Goal: Obtain resource: Obtain resource

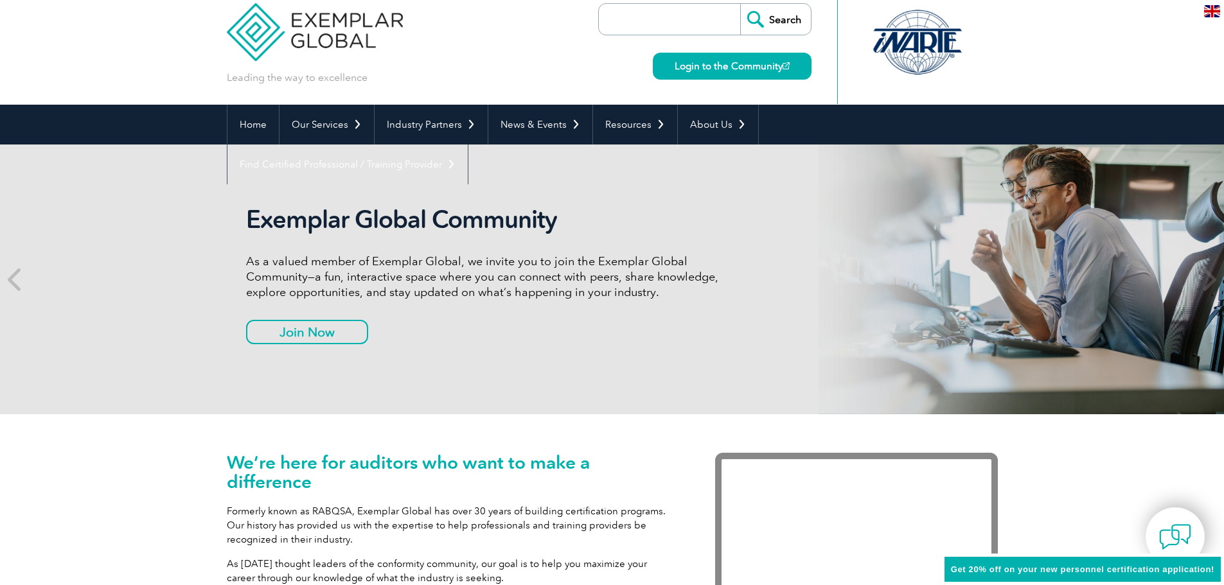
scroll to position [32, 0]
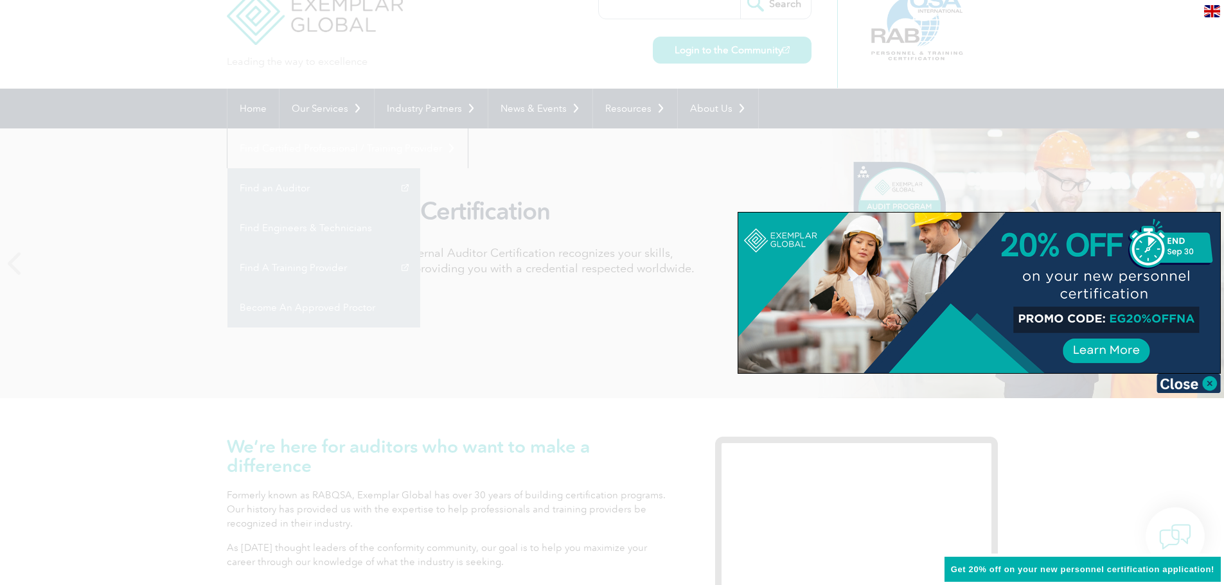
click at [1119, 17] on div at bounding box center [612, 292] width 1224 height 585
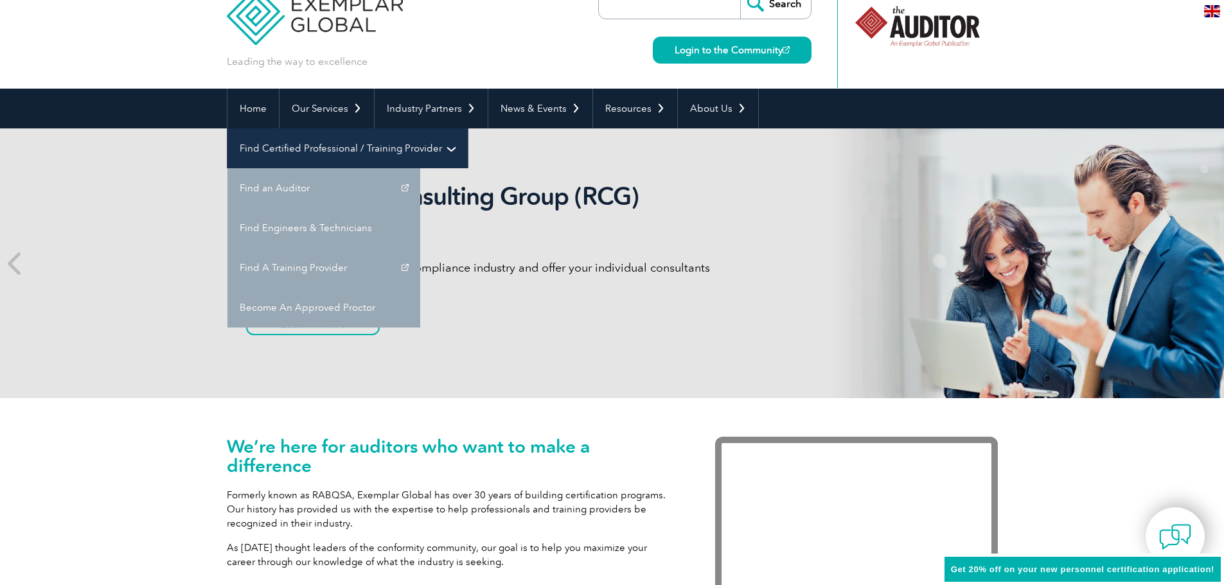
click at [468, 129] on link "Find Certified Professional / Training Provider" at bounding box center [347, 149] width 240 height 40
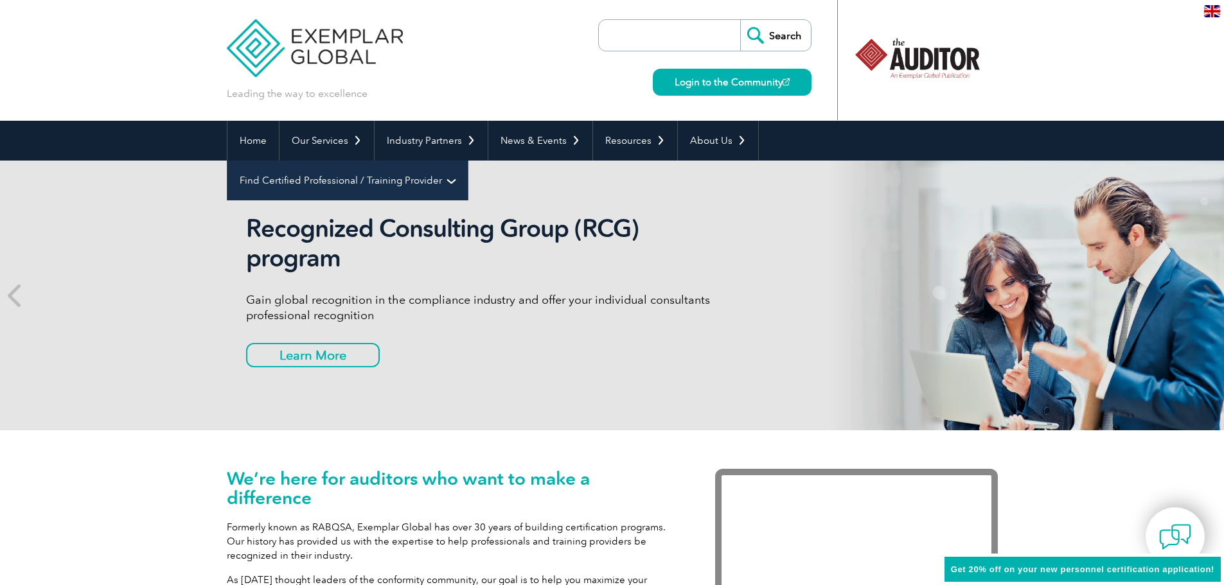
click at [926, 107] on div at bounding box center [917, 60] width 161 height 120
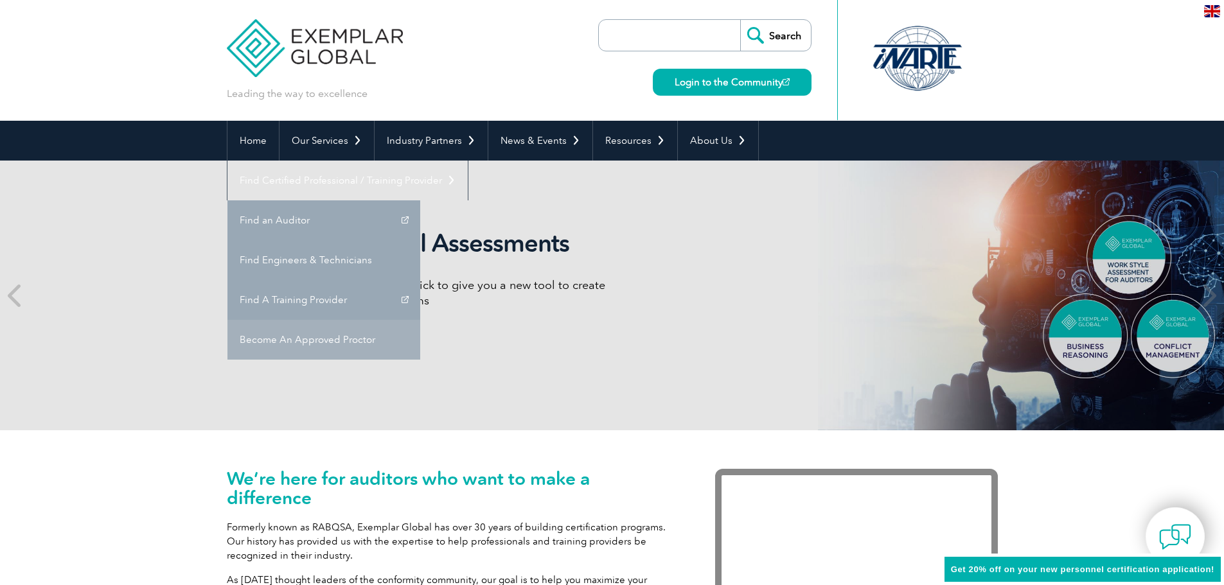
click at [420, 320] on link "Become An Approved Proctor" at bounding box center [323, 340] width 193 height 40
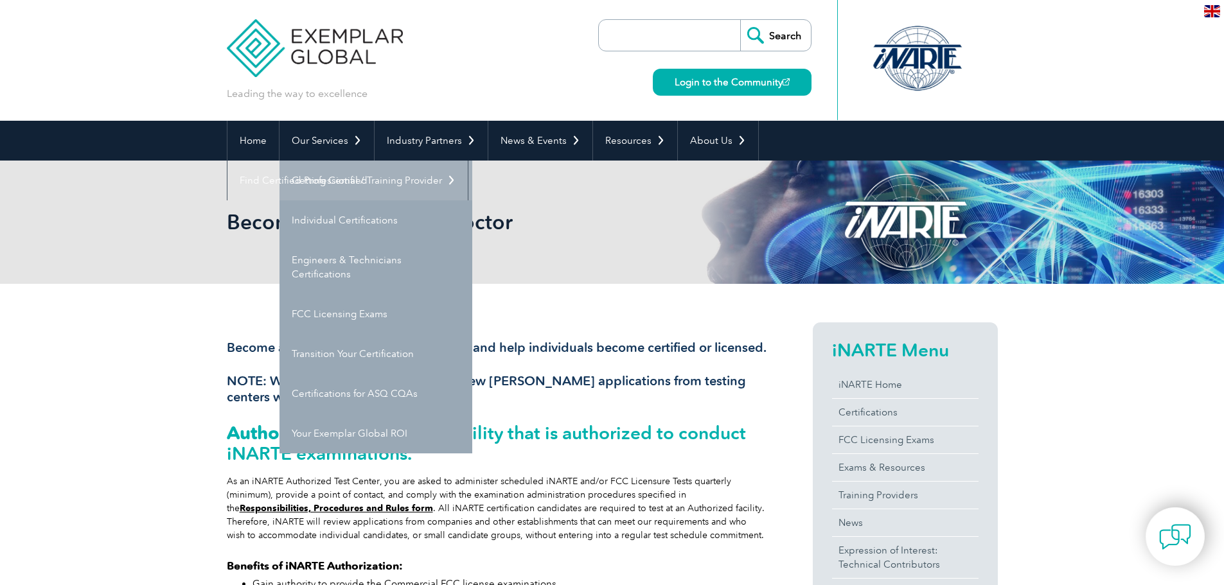
click at [324, 181] on link "Getting Certified" at bounding box center [376, 181] width 193 height 40
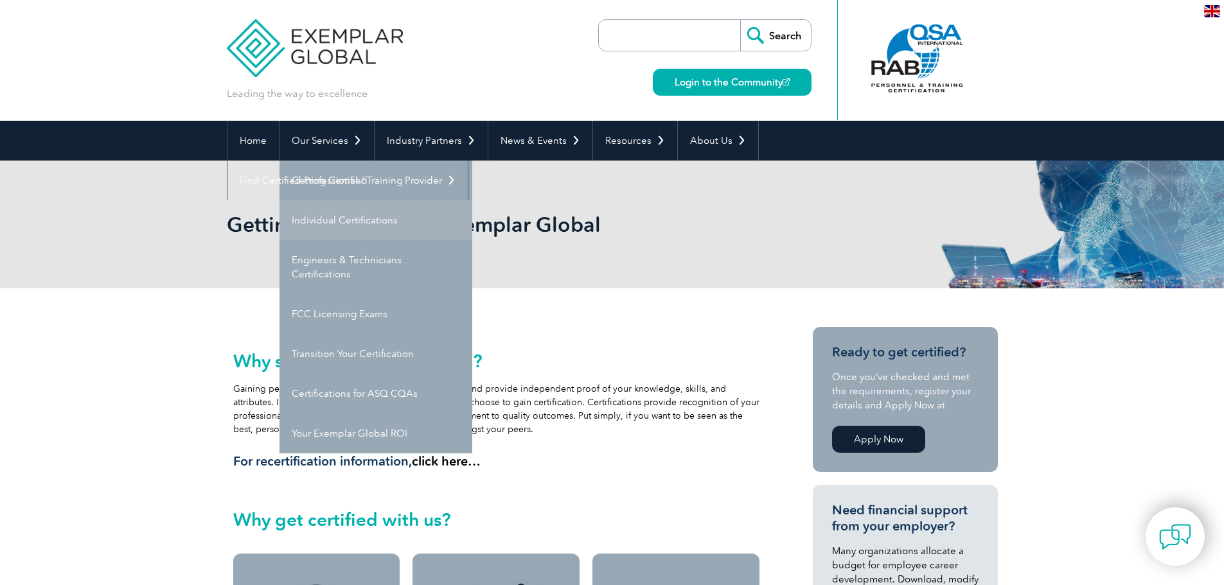
click at [326, 223] on link "Individual Certifications" at bounding box center [376, 220] width 193 height 40
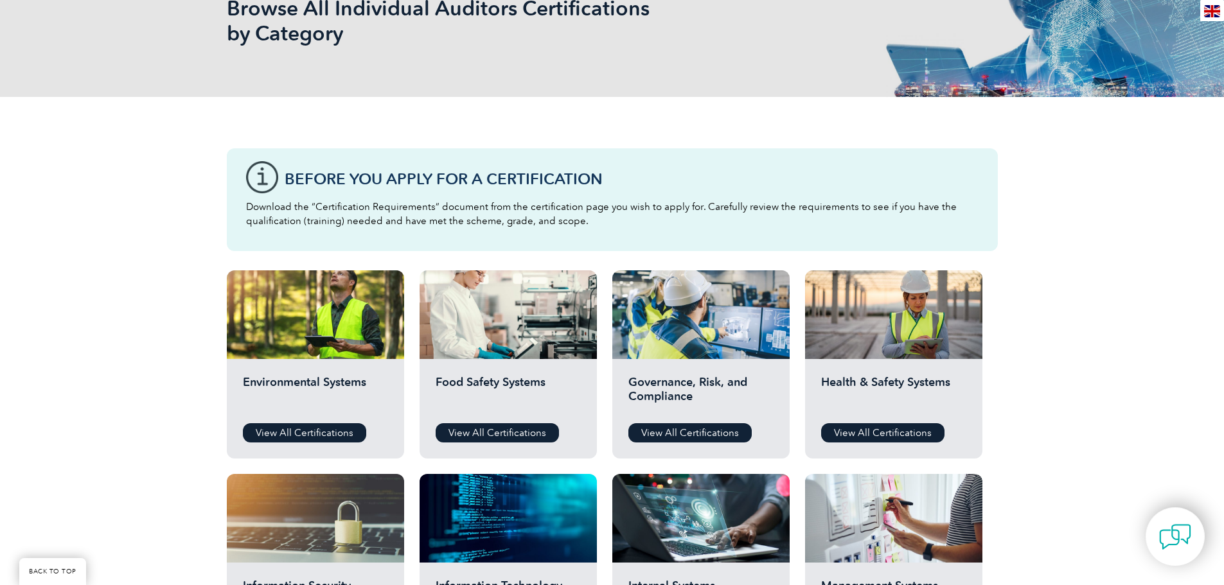
scroll to position [223, 0]
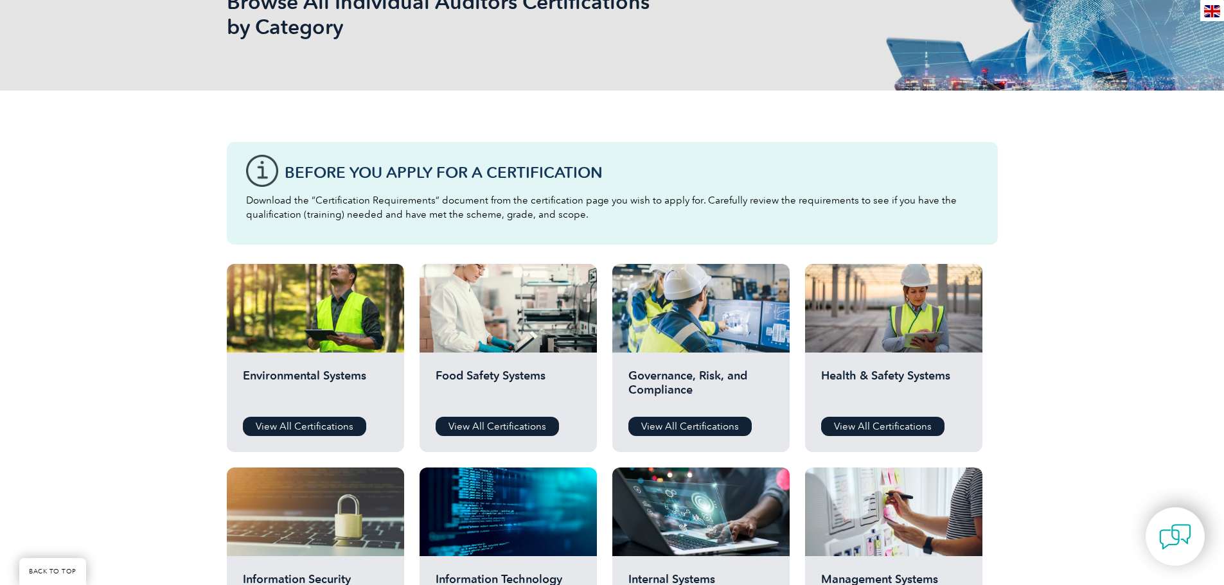
click at [889, 424] on link "View All Certifications" at bounding box center [882, 426] width 123 height 19
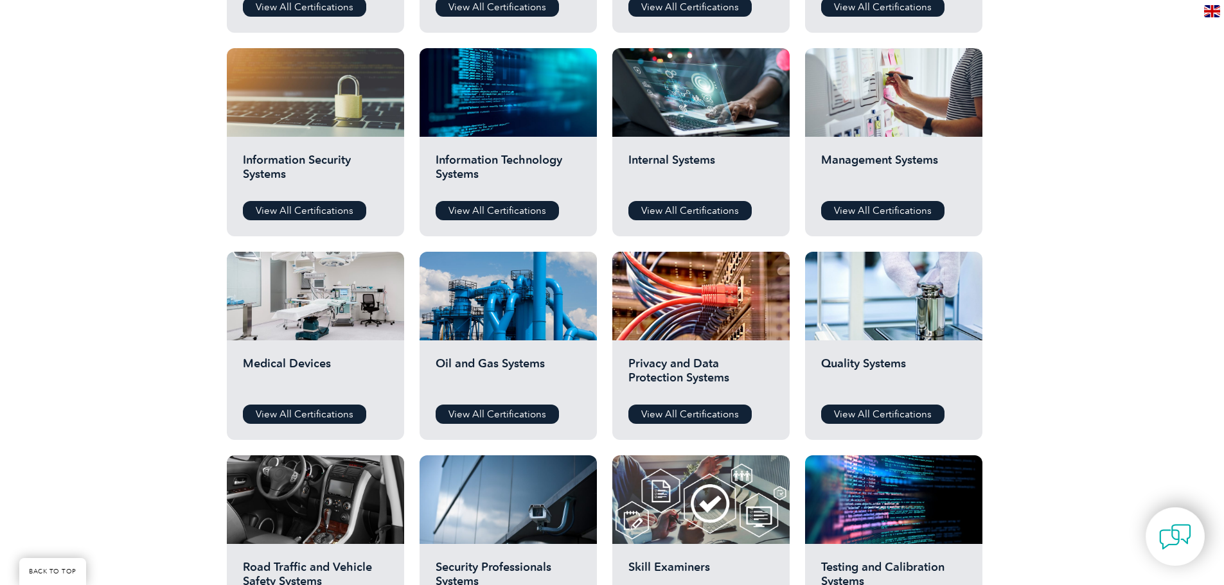
scroll to position [649, 0]
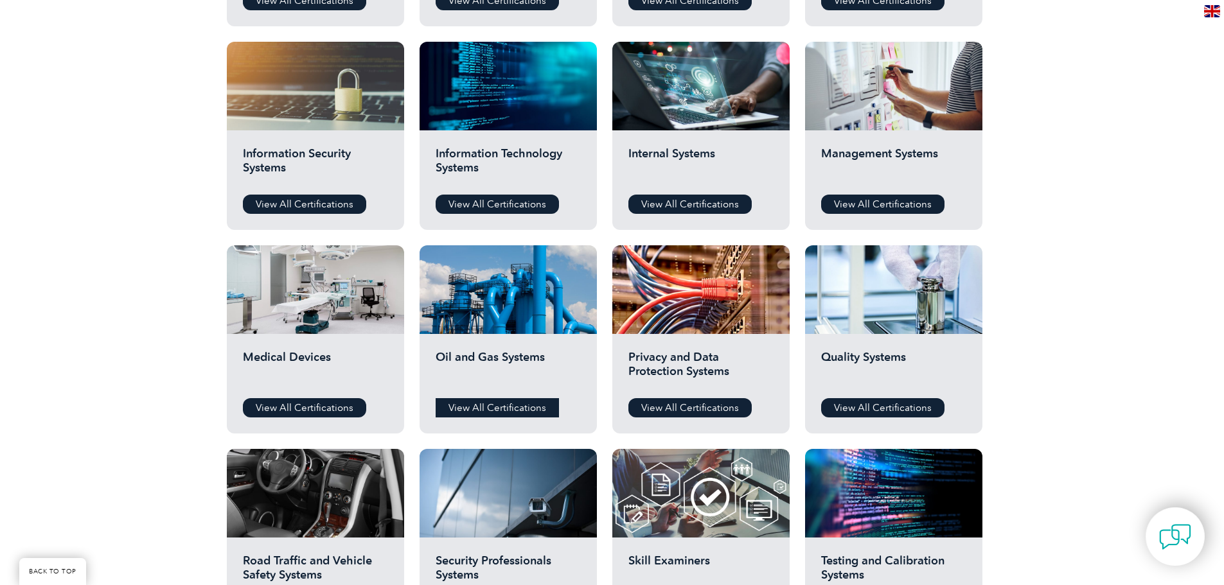
click at [497, 412] on link "View All Certifications" at bounding box center [497, 407] width 123 height 19
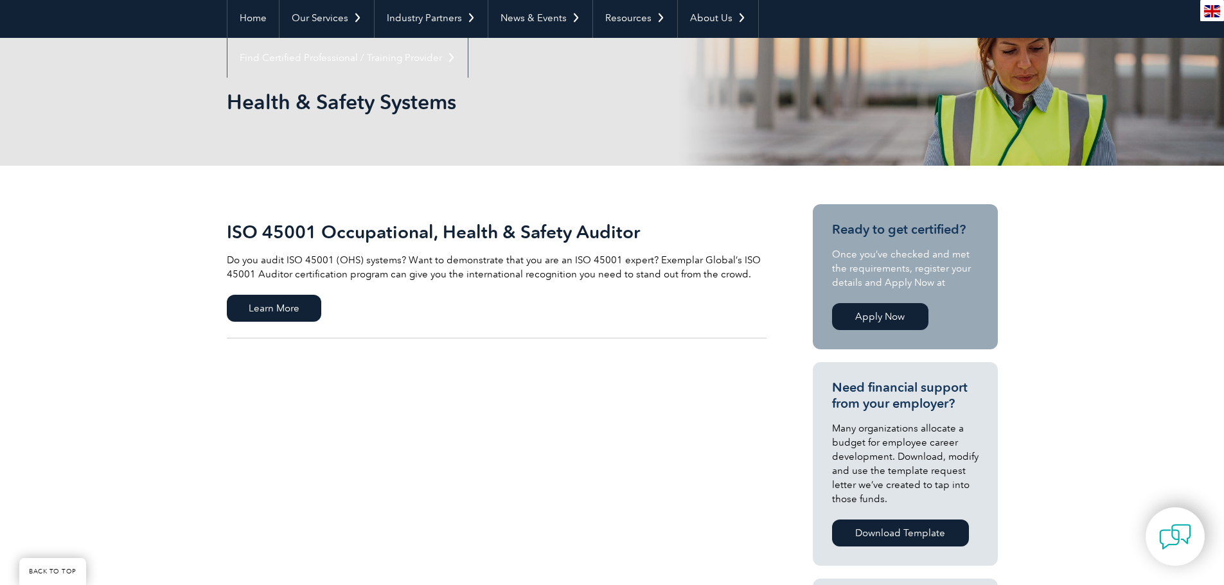
scroll to position [124, 0]
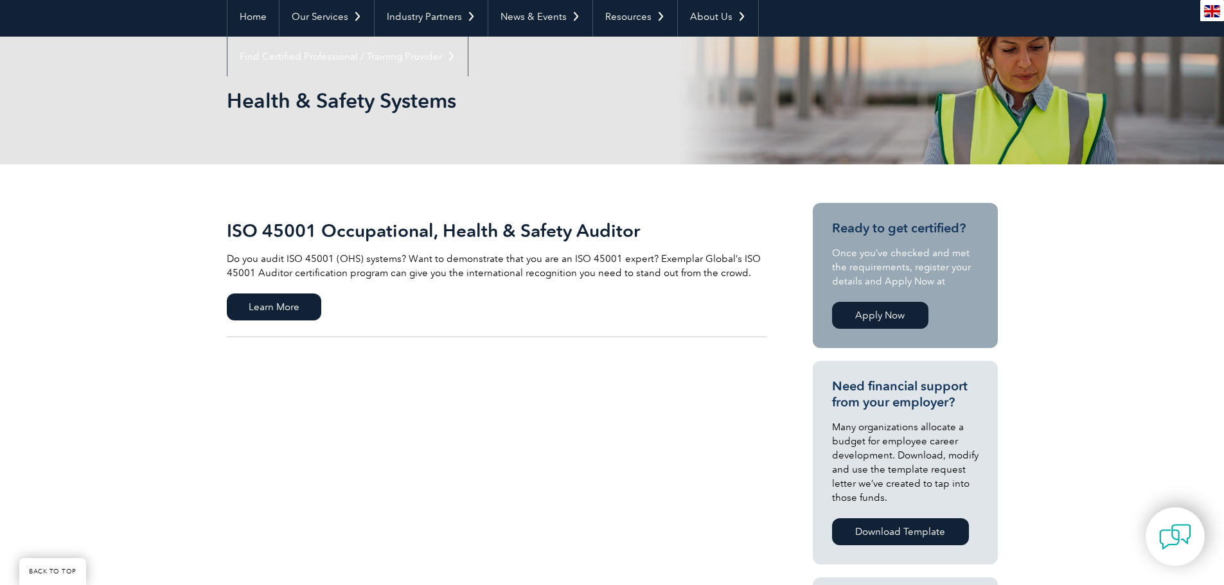
drag, startPoint x: 1229, startPoint y: 75, endPoint x: 1233, endPoint y: 118, distance: 43.3
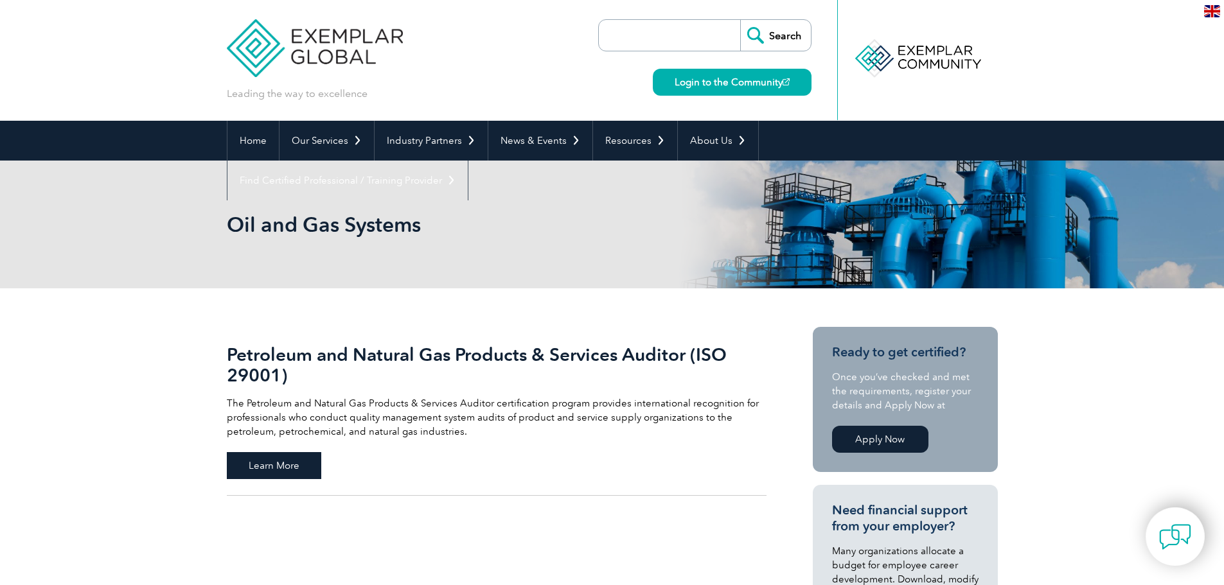
click at [254, 465] on span "Learn More" at bounding box center [274, 465] width 94 height 27
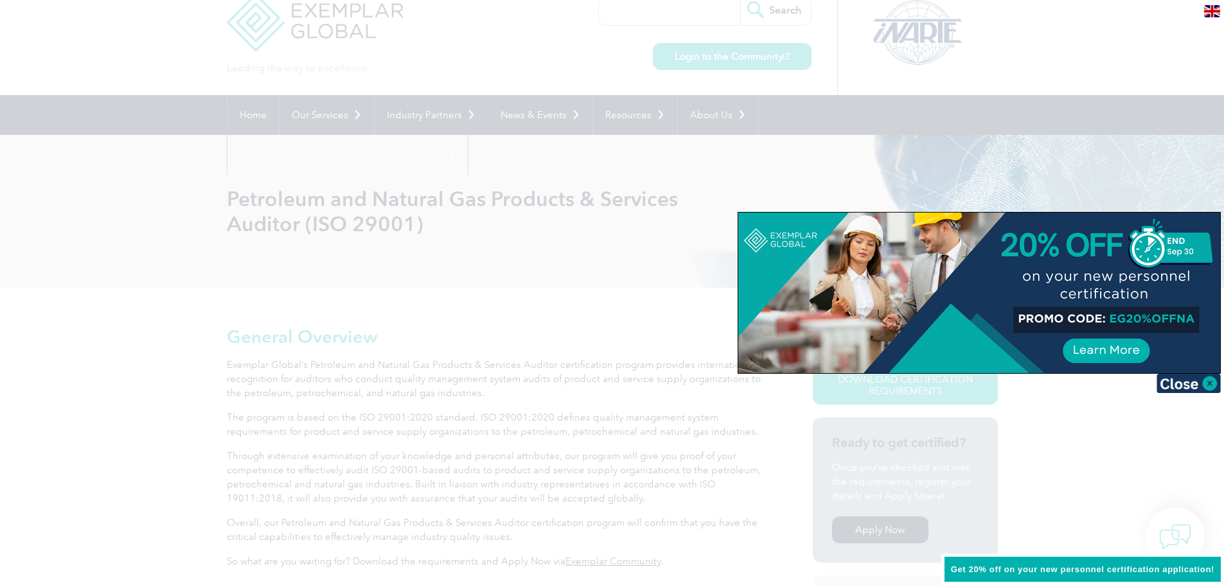
scroll to position [41, 0]
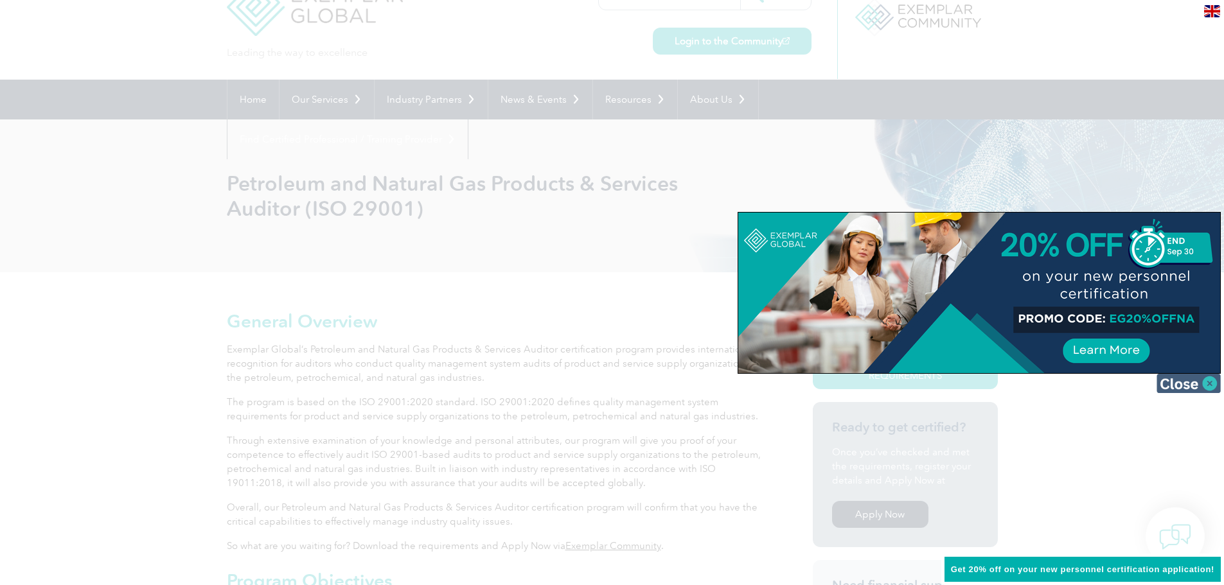
click at [1188, 383] on img at bounding box center [1189, 383] width 64 height 19
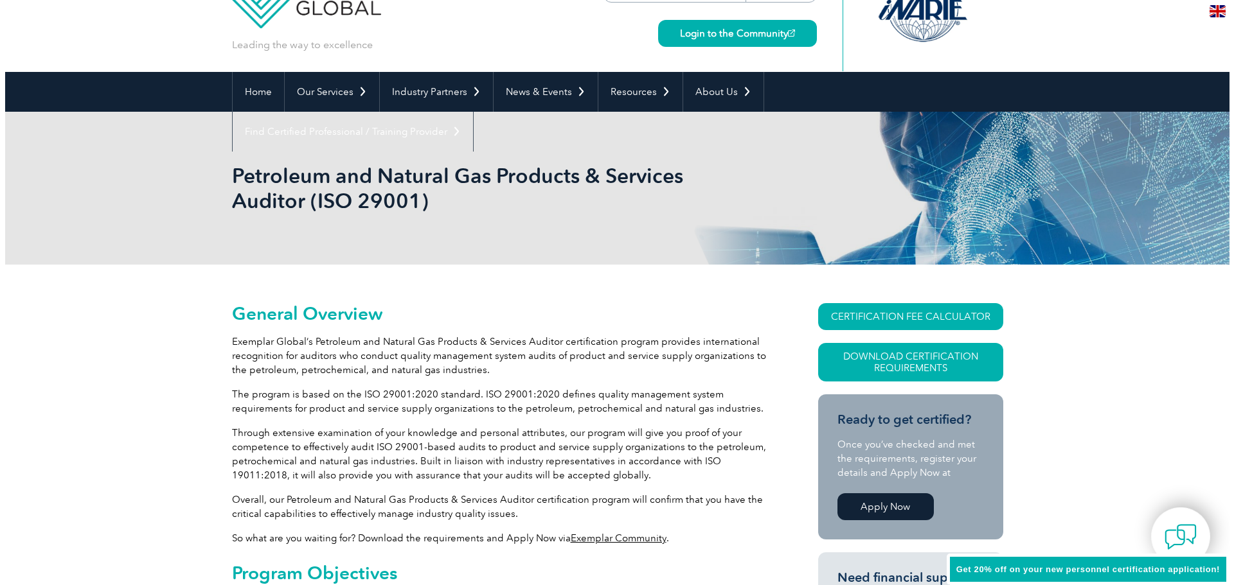
scroll to position [75, 0]
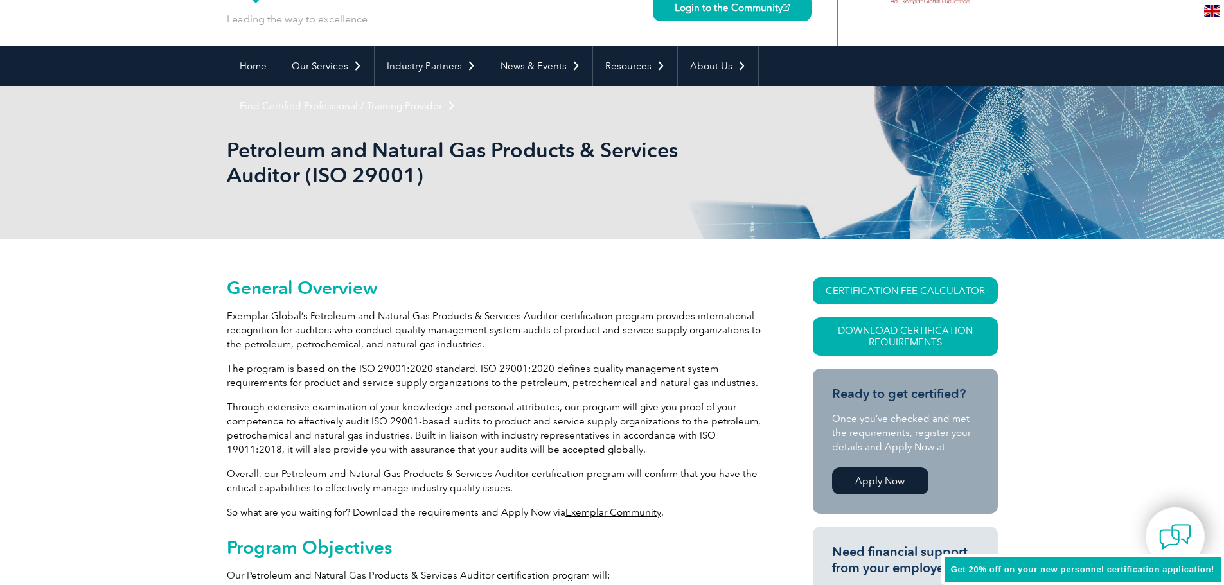
click at [785, 129] on div "Petroleum and Natural Gas Products & Services Auditor (ISO 29001)" at bounding box center [612, 162] width 771 height 153
click at [904, 341] on link "Download Certification Requirements" at bounding box center [905, 336] width 185 height 39
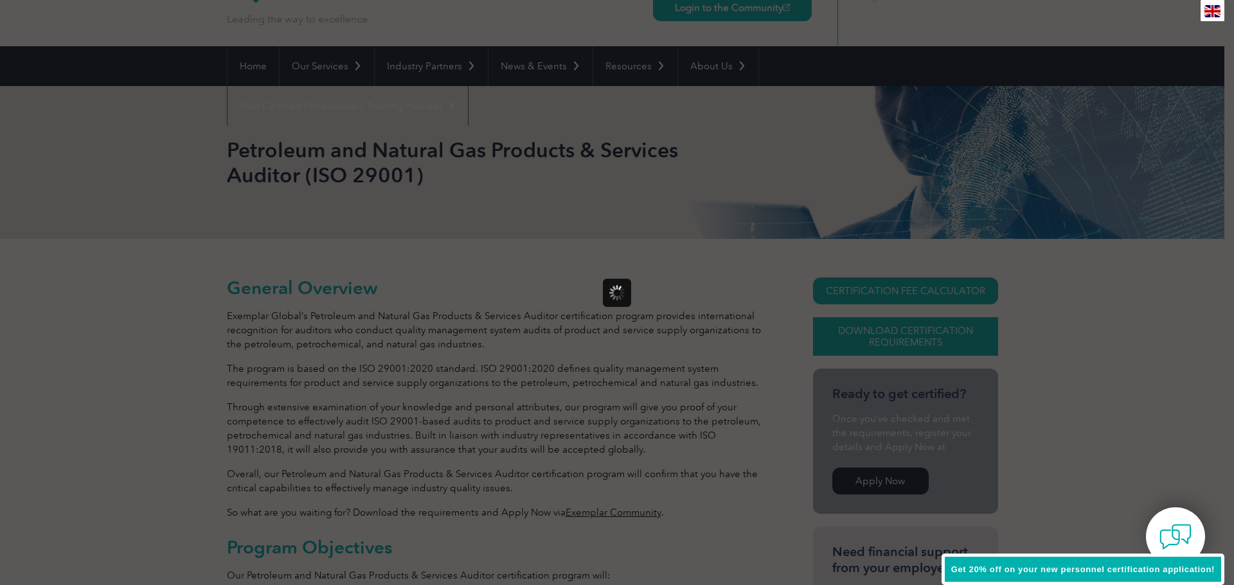
scroll to position [0, 0]
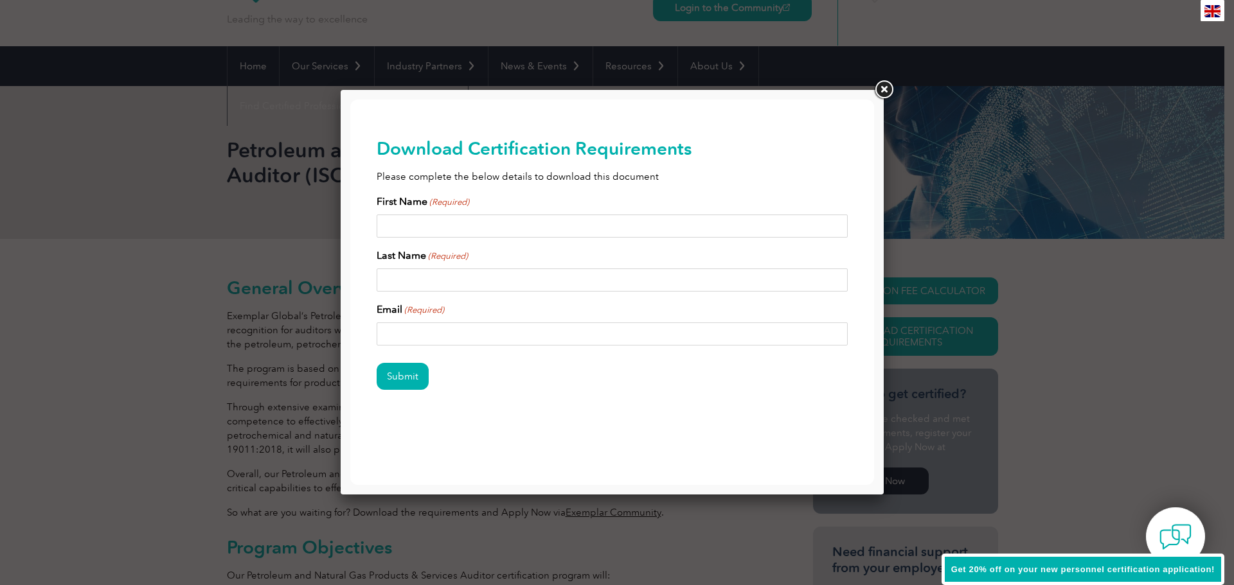
click at [420, 225] on input "First Name (Required)" at bounding box center [613, 226] width 472 height 23
type input "brian"
type input "davis"
type input "bdavis@testing.net"
click at [400, 373] on input "Submit" at bounding box center [403, 376] width 52 height 27
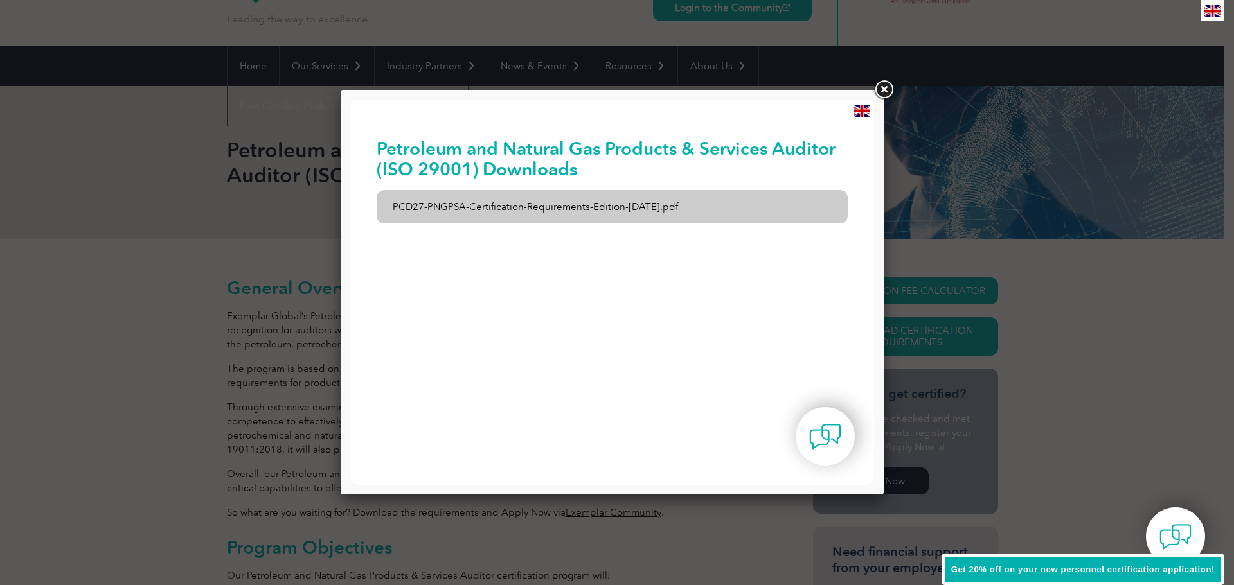
click at [551, 207] on link "PCD27-PNGPSA-Certification-Requirements-Edition-1-June-2020.pdf" at bounding box center [613, 206] width 472 height 33
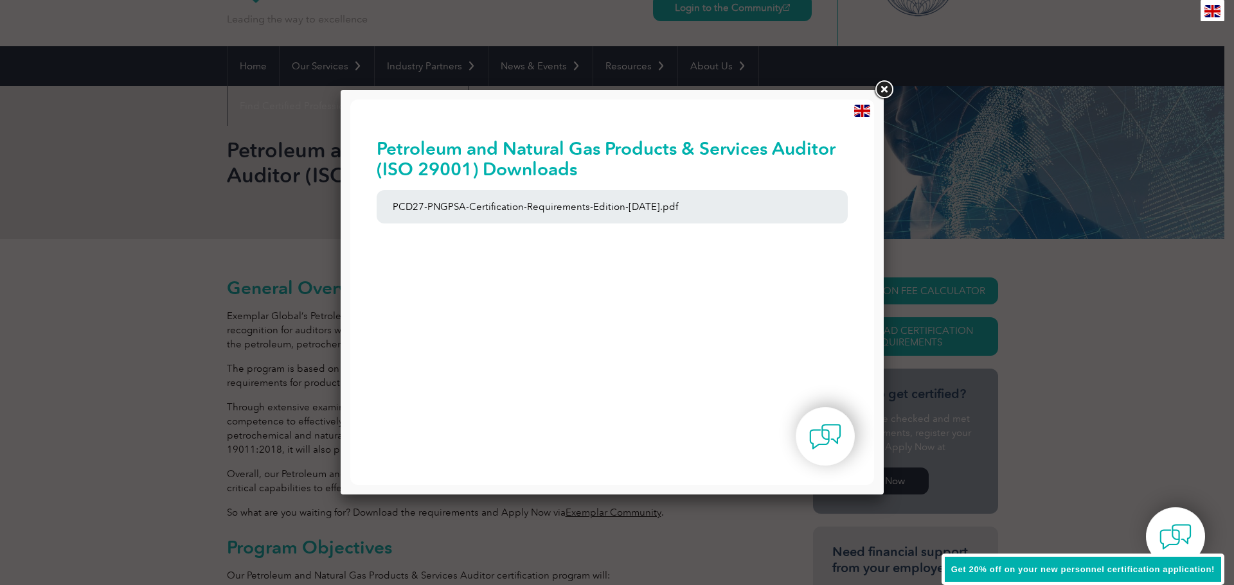
click at [883, 88] on link at bounding box center [883, 89] width 23 height 23
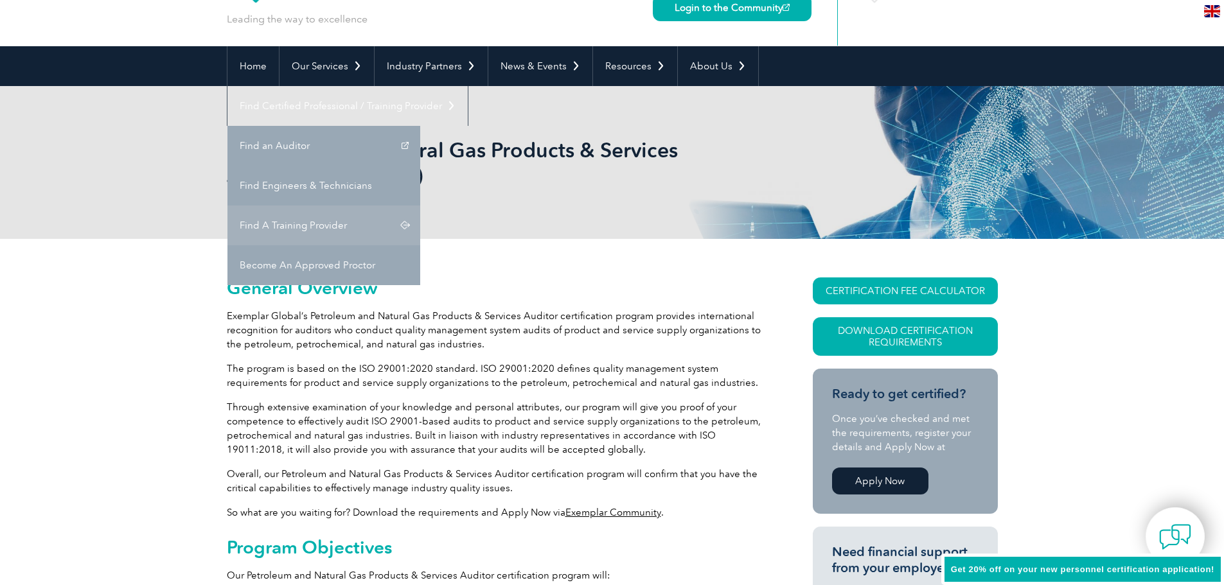
click at [420, 206] on link "Find A Training Provider" at bounding box center [323, 226] width 193 height 40
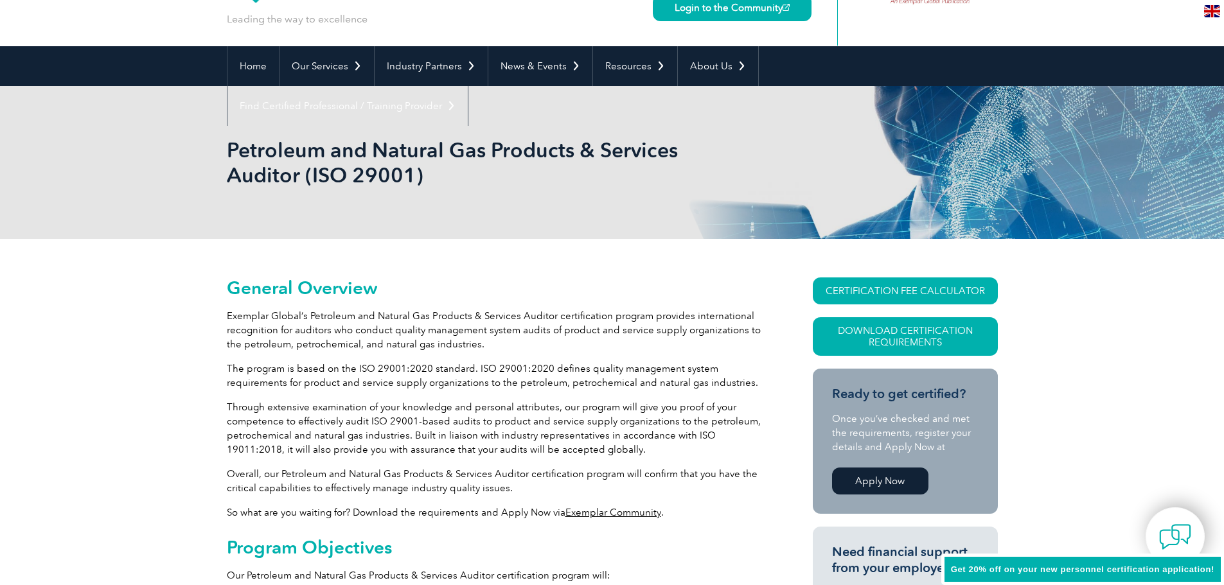
click at [414, 179] on h1 "Petroleum and Natural Gas Products & Services Auditor (ISO 29001)" at bounding box center [473, 163] width 493 height 50
drag, startPoint x: 421, startPoint y: 177, endPoint x: 300, endPoint y: 182, distance: 120.9
click at [300, 182] on h1 "Petroleum and Natural Gas Products & Services Auditor (ISO 29001)" at bounding box center [473, 163] width 493 height 50
copy h1 "(ISO 29001)"
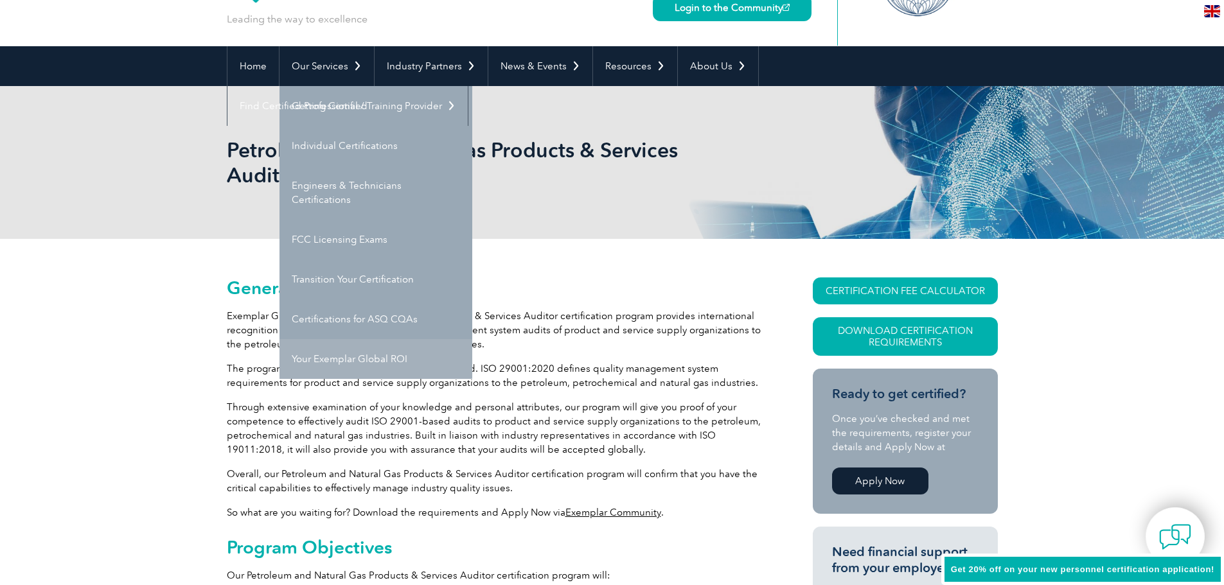
click at [382, 359] on link "Your Exemplar Global ROI" at bounding box center [376, 359] width 193 height 40
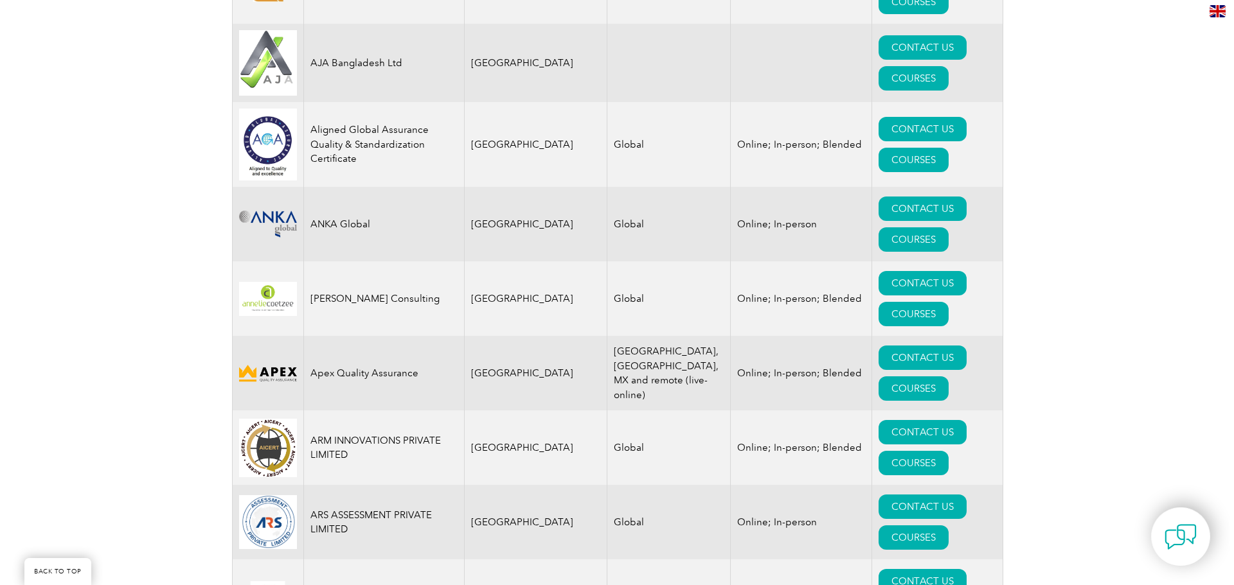
scroll to position [1432, 0]
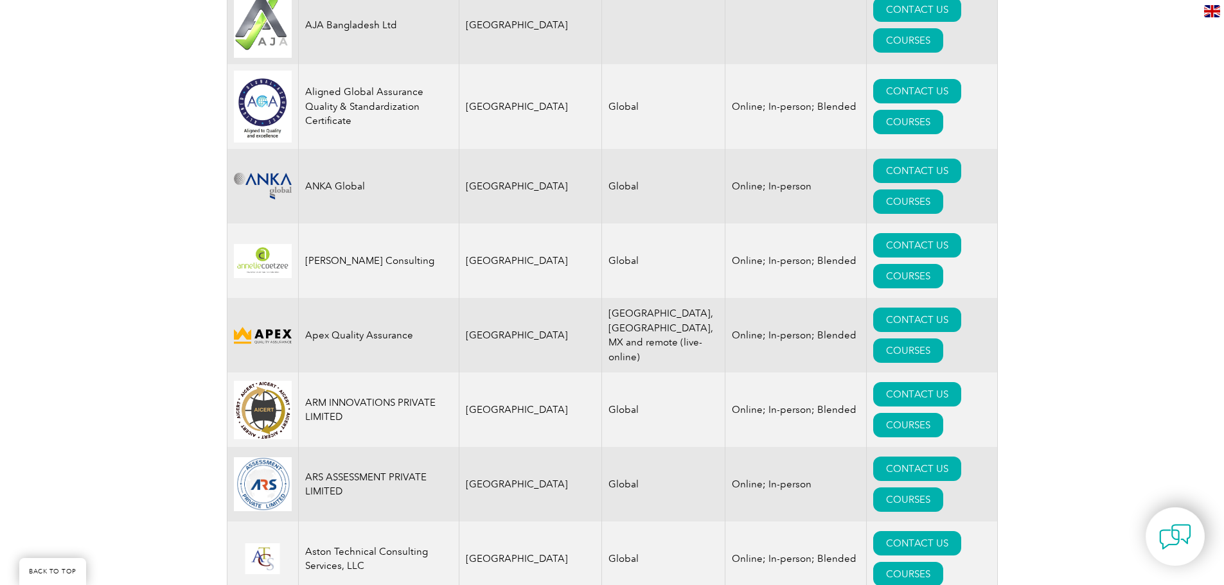
drag, startPoint x: 1226, startPoint y: 22, endPoint x: 1230, endPoint y: 59, distance: 37.5
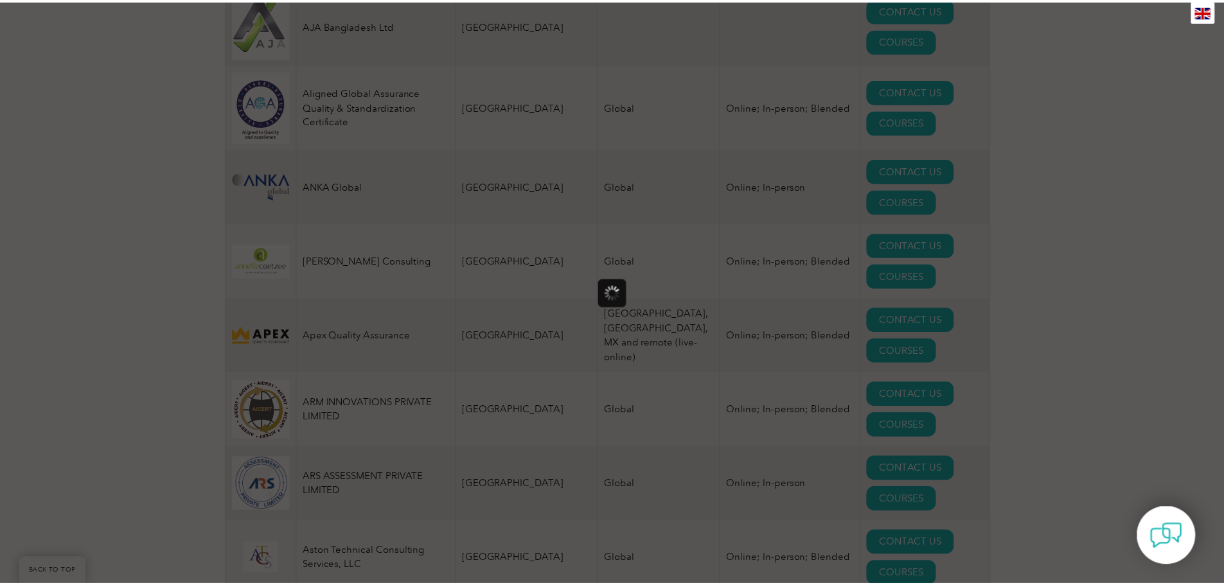
scroll to position [0, 0]
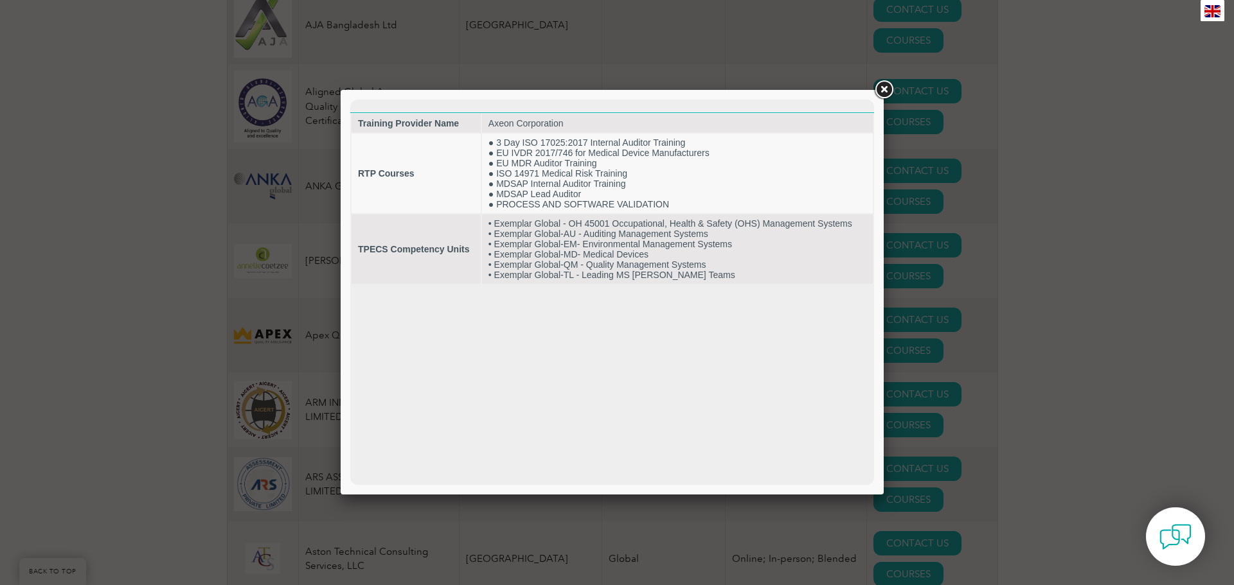
click at [889, 91] on link at bounding box center [883, 89] width 23 height 23
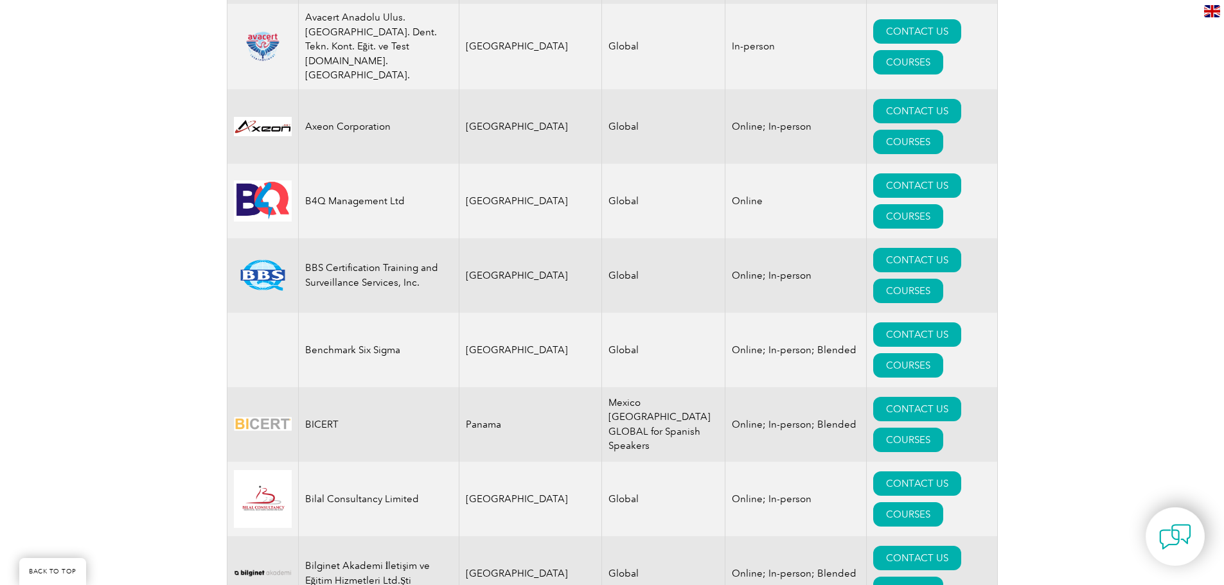
scroll to position [2194, 0]
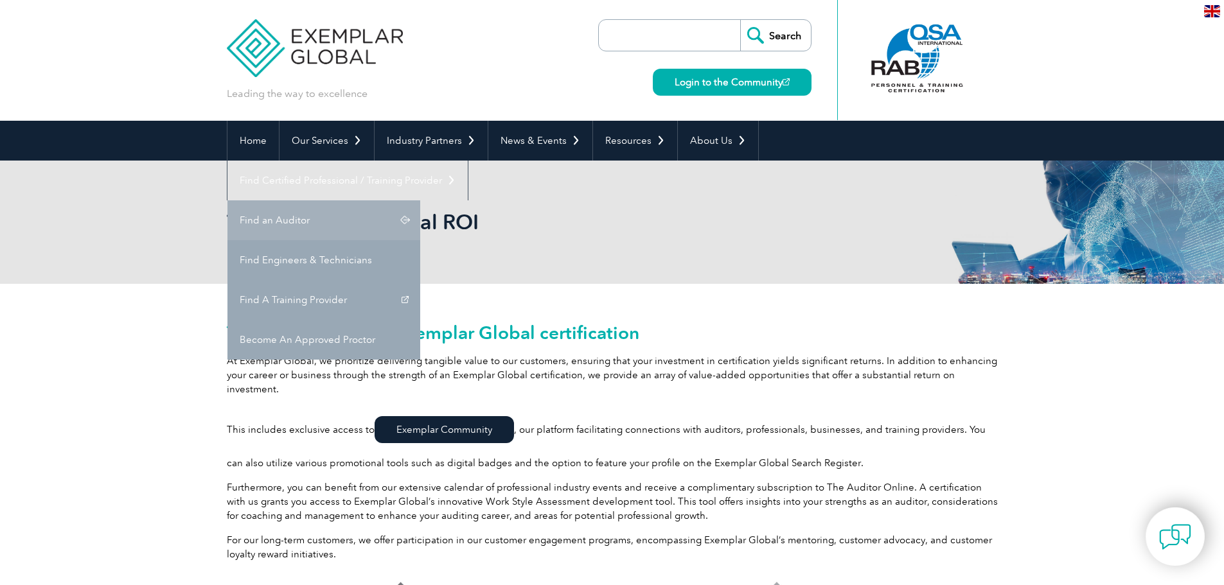
click at [420, 200] on link "Find an Auditor" at bounding box center [323, 220] width 193 height 40
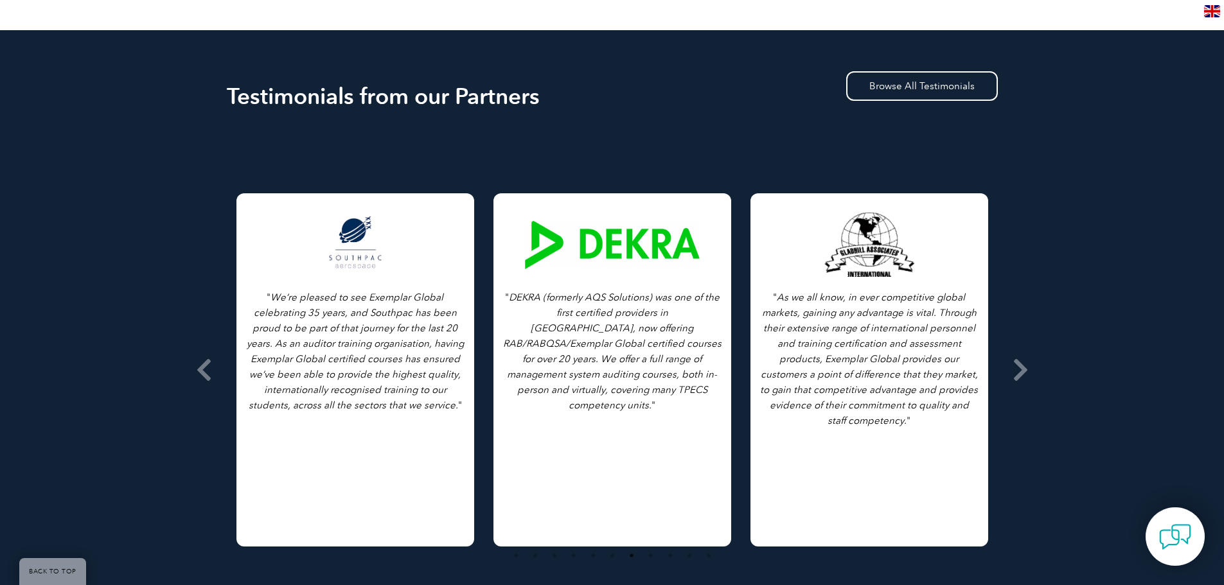
scroll to position [2474, 0]
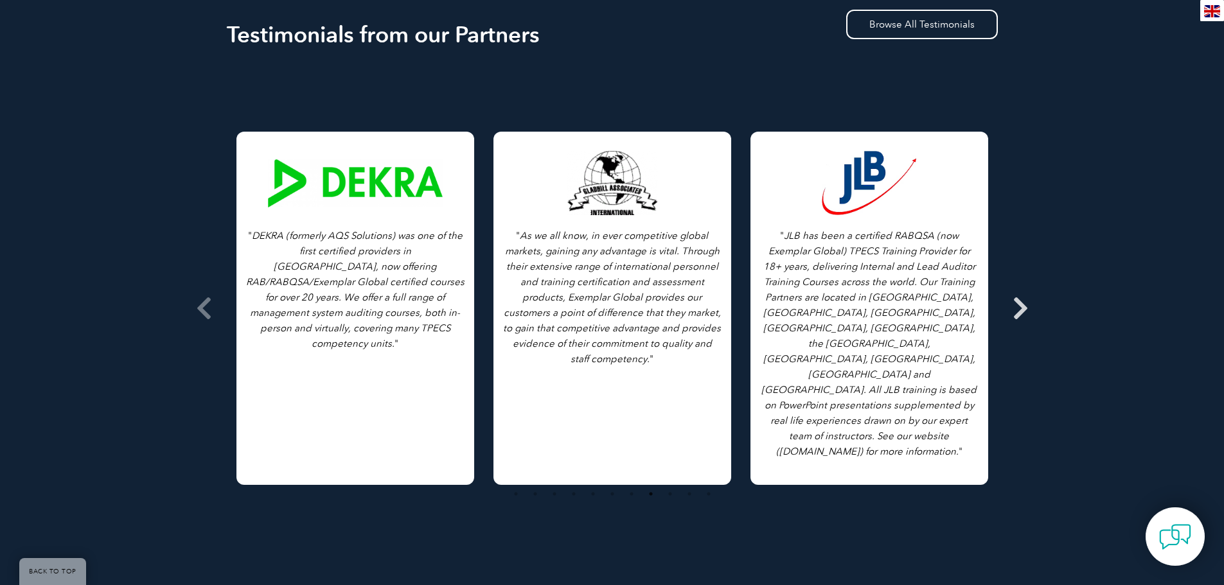
click at [1021, 308] on icon at bounding box center [1021, 308] width 16 height 0
click at [202, 308] on icon at bounding box center [204, 308] width 16 height 0
click at [317, 294] on icon "DEKRA (formerly AQS Solutions) was one of the first certified providers in Nort…" at bounding box center [355, 290] width 218 height 120
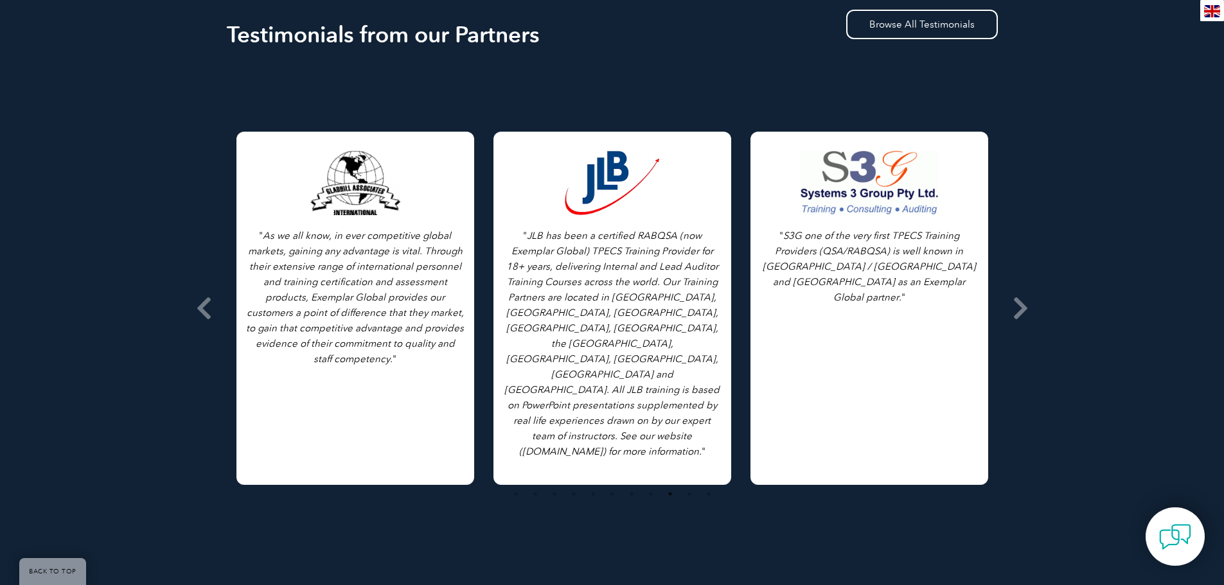
click at [317, 294] on icon "As we all know, in ever competitive global markets, gaining any advantage is vi…" at bounding box center [355, 297] width 218 height 135
click at [298, 254] on icon "As we all know, in ever competitive global markets, gaining any advantage is vi…" at bounding box center [355, 297] width 218 height 135
click at [723, 274] on div "" JLB has been a certified RABQSA (now Exemplar Global) TPECS Training Provider…" at bounding box center [612, 308] width 238 height 353
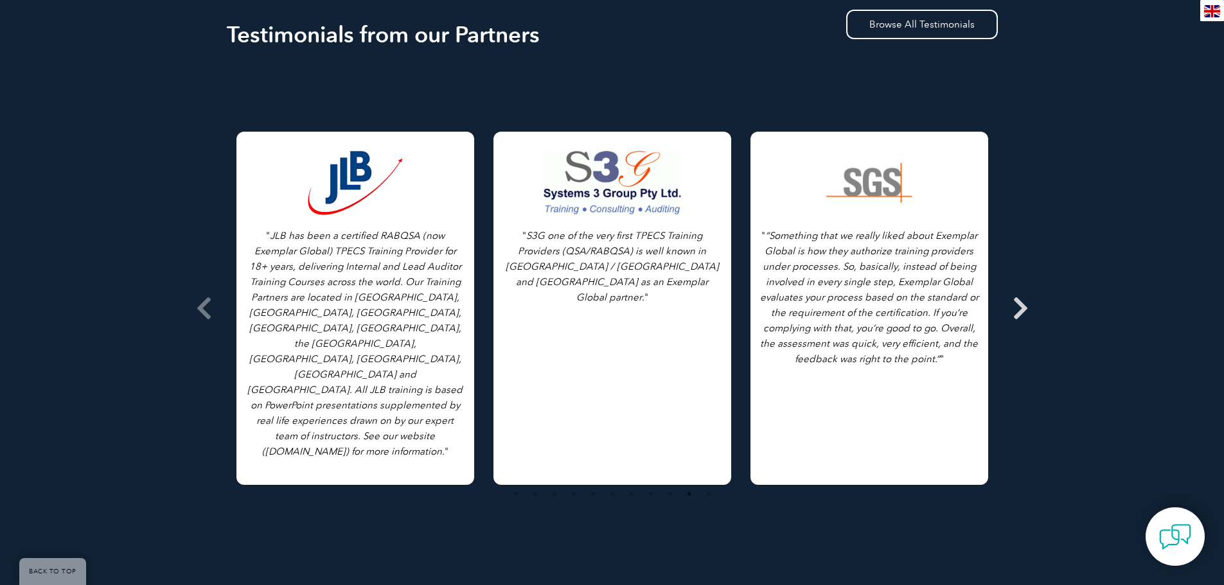
click at [1018, 308] on icon at bounding box center [1021, 308] width 16 height 0
click at [931, 315] on icon "“Something that we really liked about Exemplar Global is how they authorize tra…" at bounding box center [869, 297] width 218 height 135
click at [919, 22] on link "Browse All Testimonials" at bounding box center [922, 25] width 152 height 30
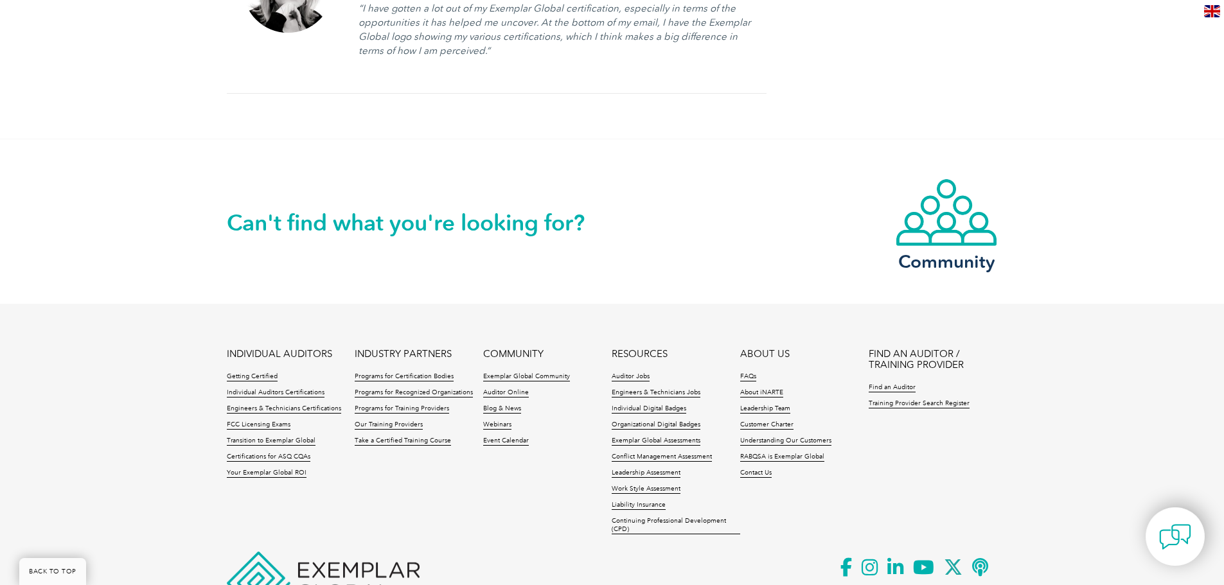
scroll to position [2563, 0]
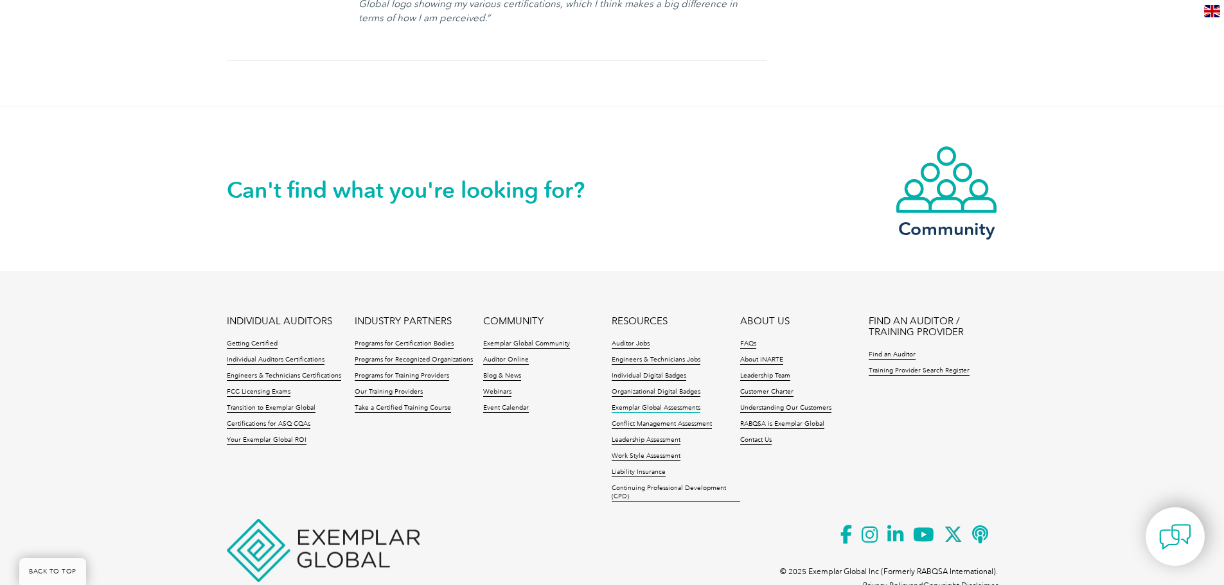
click at [620, 404] on link "Exemplar Global Assessments" at bounding box center [656, 408] width 89 height 9
